Goal: Transaction & Acquisition: Purchase product/service

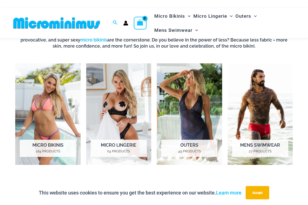
scroll to position [209, 0]
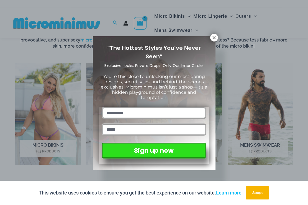
click at [216, 36] on icon at bounding box center [214, 37] width 5 height 5
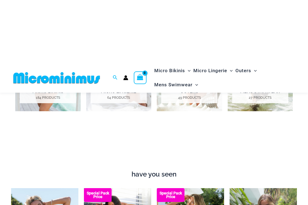
scroll to position [211, 0]
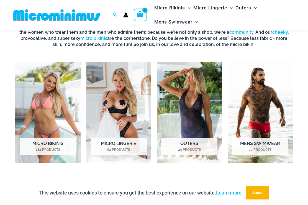
click at [56, 108] on img "Visit product category Micro Bikinis" at bounding box center [47, 113] width 65 height 102
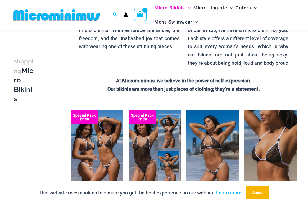
scroll to position [127, 0]
click at [244, 111] on img at bounding box center [244, 111] width 0 height 0
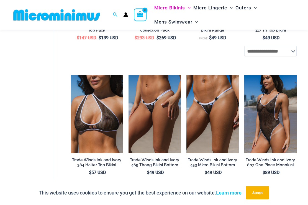
scroll to position [296, 0]
click at [186, 75] on img at bounding box center [186, 75] width 0 height 0
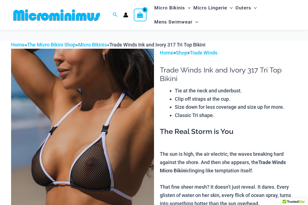
scroll to position [87, 0]
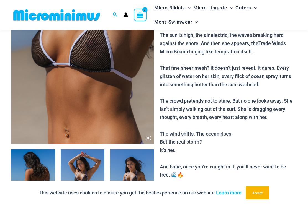
click at [132, 129] on img at bounding box center [82, 37] width 143 height 214
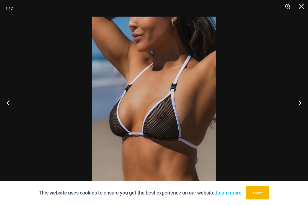
click at [302, 111] on button "Next" at bounding box center [297, 103] width 21 height 28
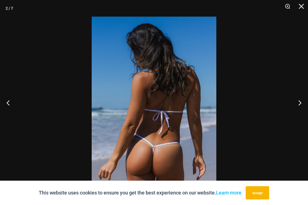
click at [300, 111] on button "Next" at bounding box center [297, 103] width 21 height 28
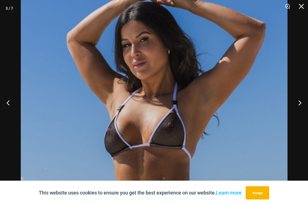
click at [302, 110] on button "Next" at bounding box center [297, 103] width 21 height 28
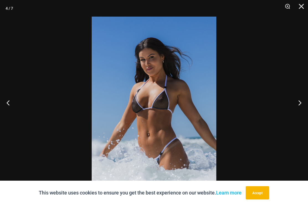
click at [303, 112] on button "Next" at bounding box center [297, 103] width 21 height 28
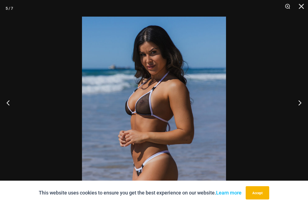
click at [302, 112] on button "Next" at bounding box center [297, 103] width 21 height 28
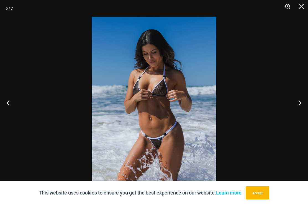
click at [303, 110] on button "Next" at bounding box center [297, 103] width 21 height 28
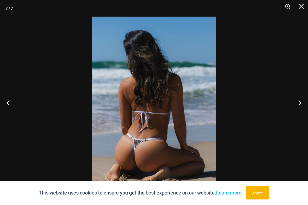
click at [302, 111] on button "Next" at bounding box center [297, 103] width 21 height 28
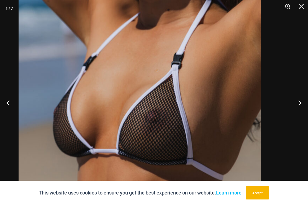
click at [176, 115] on img at bounding box center [140, 105] width 242 height 363
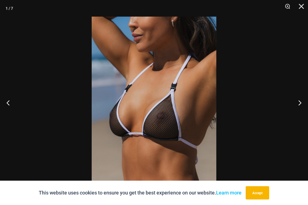
click at [299, 112] on button "Next" at bounding box center [297, 103] width 21 height 28
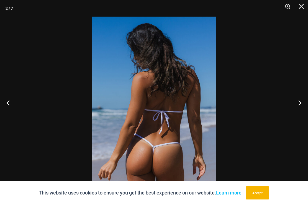
click at [303, 110] on button "Next" at bounding box center [297, 103] width 21 height 28
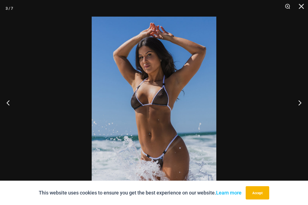
click at [305, 109] on button "Next" at bounding box center [297, 103] width 21 height 28
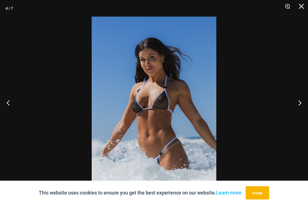
click at [299, 109] on button "Next" at bounding box center [297, 103] width 21 height 28
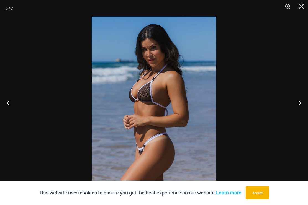
click at [300, 107] on button "Next" at bounding box center [297, 103] width 21 height 28
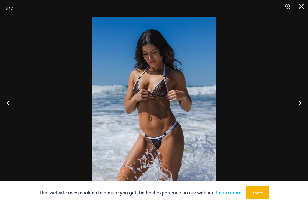
click at [301, 107] on button "Next" at bounding box center [297, 103] width 21 height 28
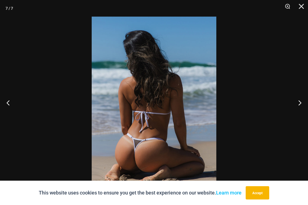
click at [300, 106] on button "Next" at bounding box center [297, 103] width 21 height 28
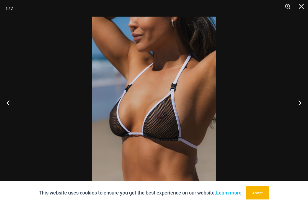
click at [304, 5] on button "Close" at bounding box center [299, 8] width 14 height 17
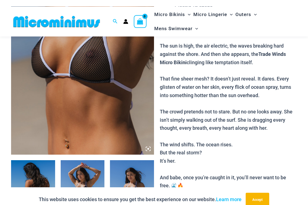
scroll to position [0, 0]
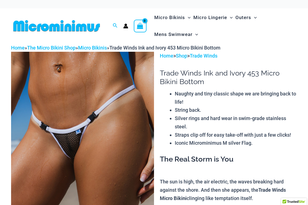
scroll to position [9, 0]
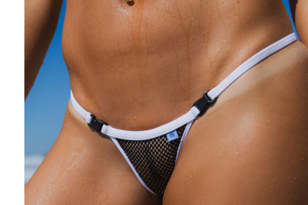
click at [137, 54] on img at bounding box center [82, 144] width 143 height 214
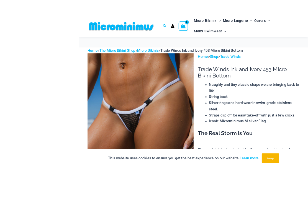
scroll to position [9, 0]
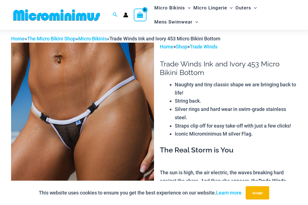
click at [134, 115] on img at bounding box center [82, 150] width 143 height 214
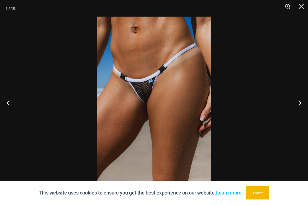
click at [303, 106] on button "Next" at bounding box center [297, 103] width 21 height 28
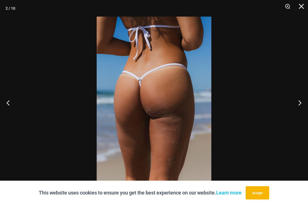
click at [302, 102] on button "Next" at bounding box center [297, 103] width 21 height 28
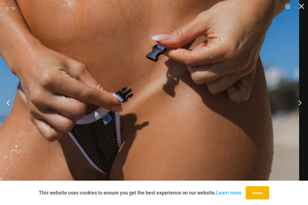
click at [303, 102] on button "Next" at bounding box center [297, 103] width 21 height 28
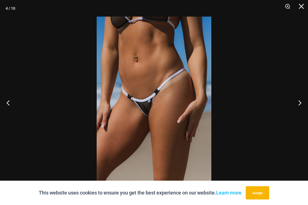
click at [301, 104] on button "Next" at bounding box center [297, 103] width 21 height 28
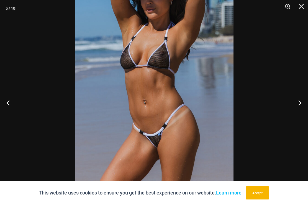
click at [300, 104] on button "Next" at bounding box center [297, 103] width 21 height 28
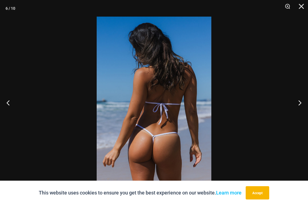
click at [300, 102] on button "Next" at bounding box center [297, 103] width 21 height 28
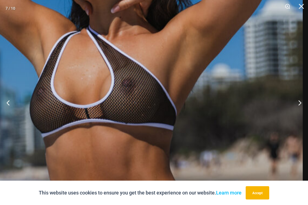
click at [176, 88] on img at bounding box center [115, 135] width 373 height 560
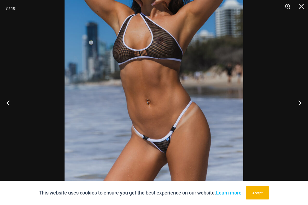
click at [302, 103] on button "Next" at bounding box center [297, 103] width 21 height 28
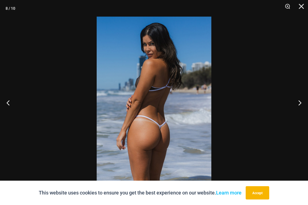
click at [301, 104] on button "Next" at bounding box center [297, 103] width 21 height 28
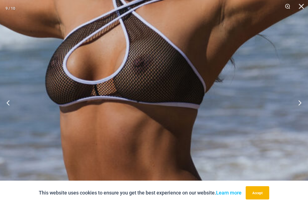
click at [304, 103] on button "Next" at bounding box center [297, 103] width 21 height 28
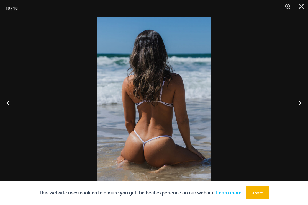
click at [303, 104] on button "Next" at bounding box center [297, 103] width 21 height 28
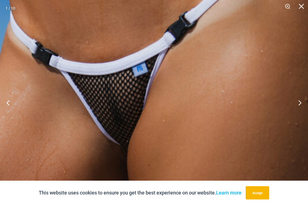
click at [301, 103] on button "Next" at bounding box center [297, 103] width 21 height 28
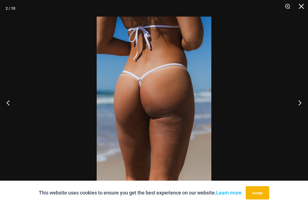
click at [305, 104] on button "Next" at bounding box center [297, 103] width 21 height 28
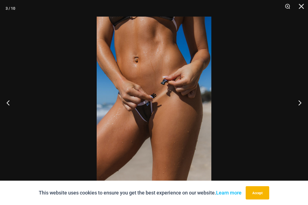
click at [304, 105] on button "Next" at bounding box center [297, 103] width 21 height 28
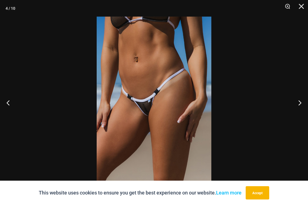
click at [302, 7] on button "Close" at bounding box center [299, 8] width 14 height 17
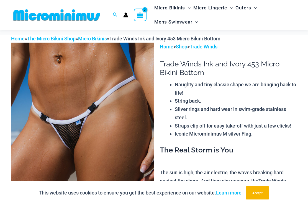
scroll to position [0, 0]
